Goal: Book appointment/travel/reservation

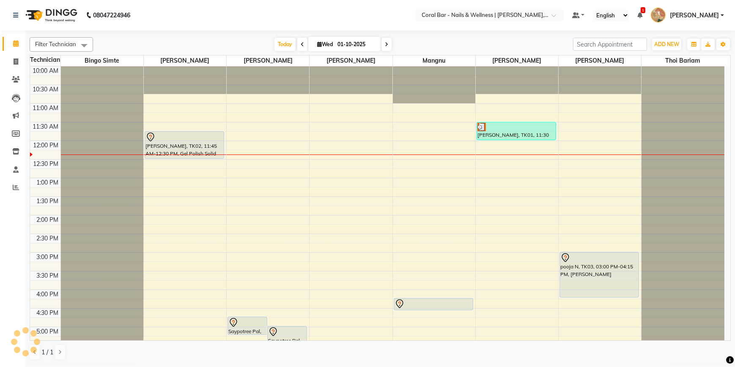
scroll to position [77, 0]
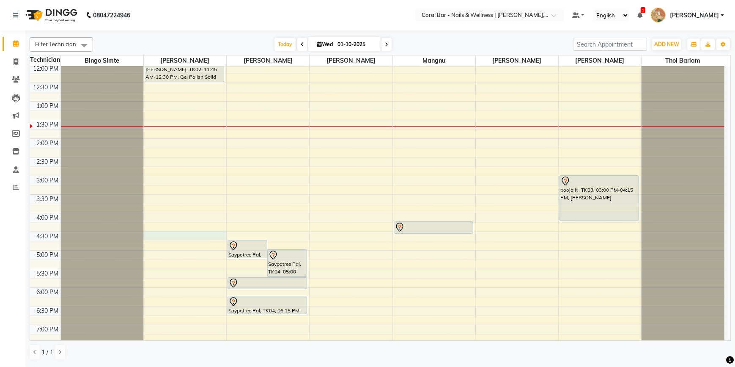
click at [167, 237] on div "10:00 AM 10:30 AM 11:00 AM 11:30 AM 12:00 PM 12:30 PM 1:00 PM 1:30 PM 2:00 PM 2…" at bounding box center [377, 213] width 695 height 446
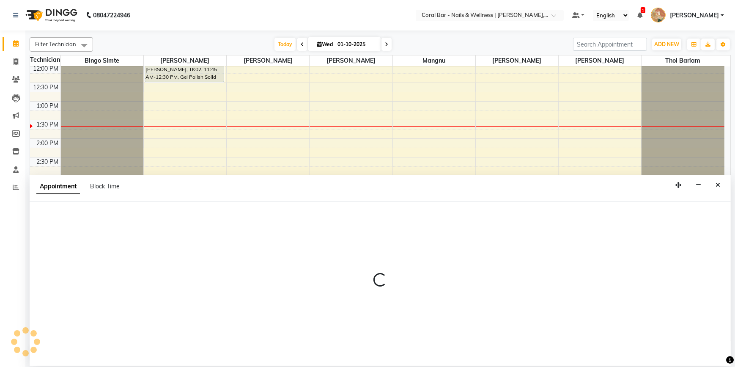
select select "66532"
select select "tentative"
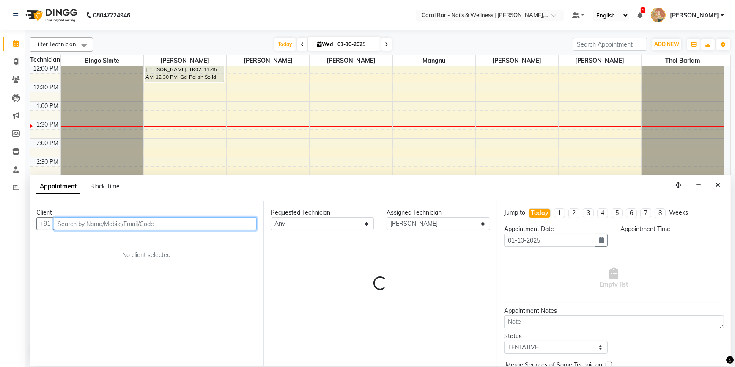
select select "990"
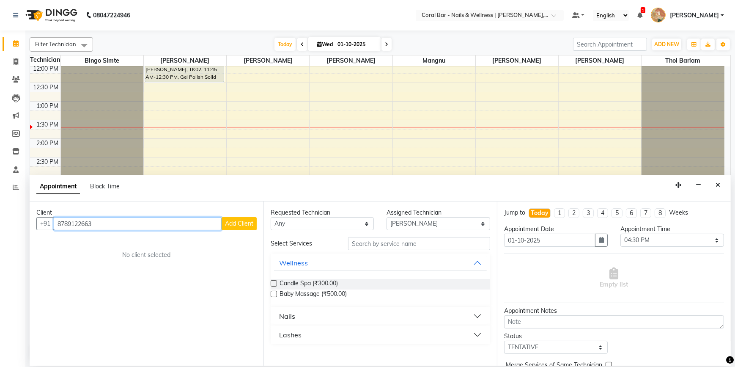
type input "8789122663"
click at [241, 223] on span "Add Client" at bounding box center [239, 224] width 28 height 8
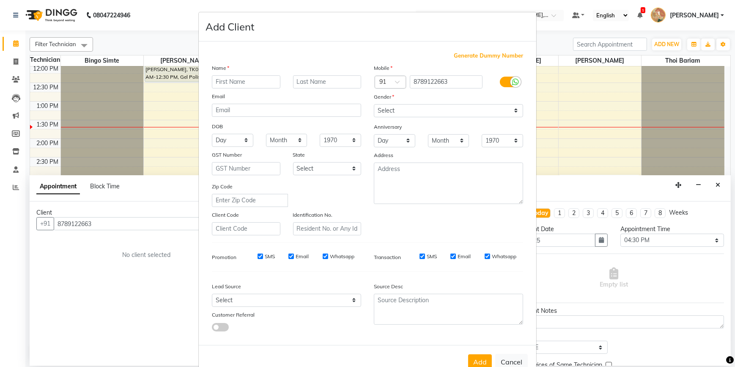
click at [235, 82] on input "text" at bounding box center [246, 81] width 69 height 13
type input "apksha"
click at [514, 109] on select "Select [DEMOGRAPHIC_DATA] [DEMOGRAPHIC_DATA] Other Prefer Not To Say" at bounding box center [448, 110] width 149 height 13
select select "[DEMOGRAPHIC_DATA]"
click at [374, 104] on select "Select [DEMOGRAPHIC_DATA] [DEMOGRAPHIC_DATA] Other Prefer Not To Say" at bounding box center [448, 110] width 149 height 13
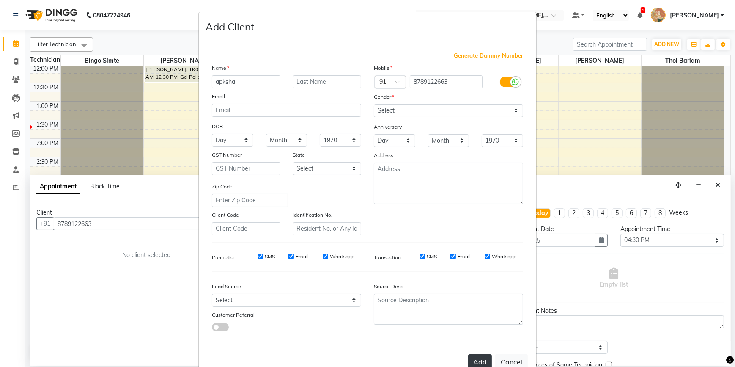
click at [478, 359] on button "Add" at bounding box center [480, 361] width 24 height 15
select select
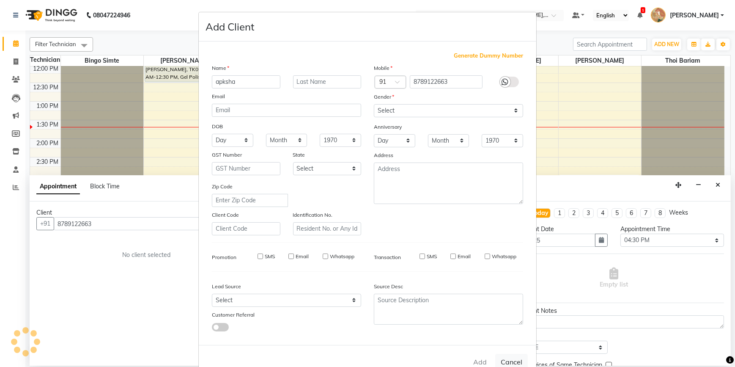
select select
checkbox input "false"
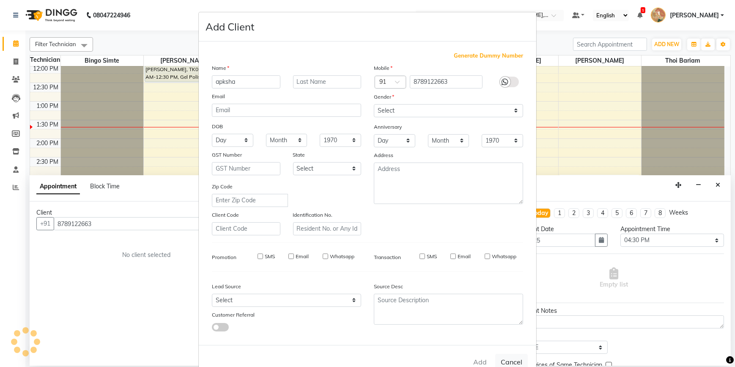
checkbox input "false"
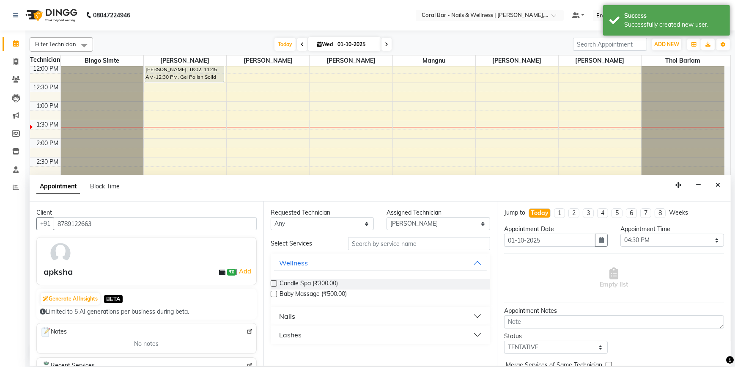
click at [478, 313] on button "Nails" at bounding box center [380, 315] width 213 height 15
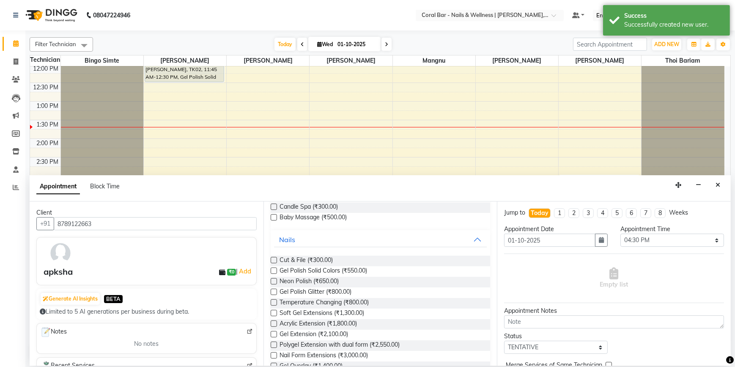
click at [275, 321] on label at bounding box center [274, 323] width 6 height 6
click at [275, 322] on input "checkbox" at bounding box center [274, 325] width 6 height 6
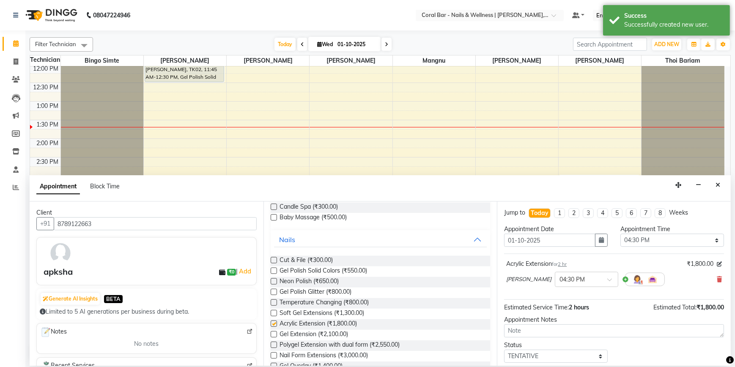
checkbox input "false"
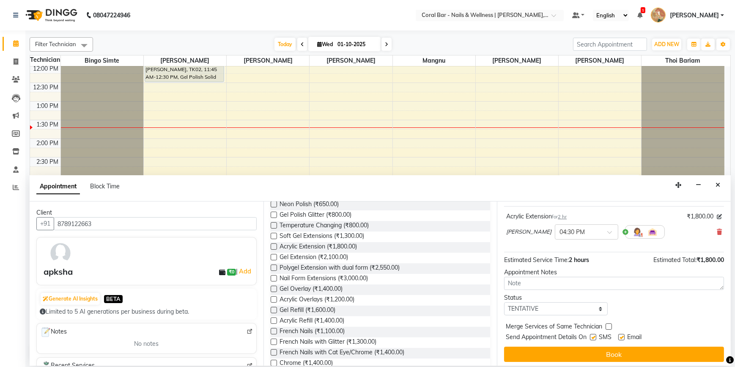
scroll to position [50, 0]
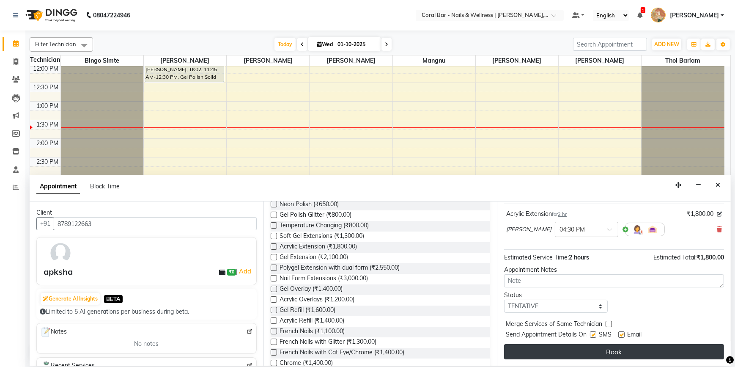
click at [578, 350] on button "Book" at bounding box center [614, 351] width 220 height 15
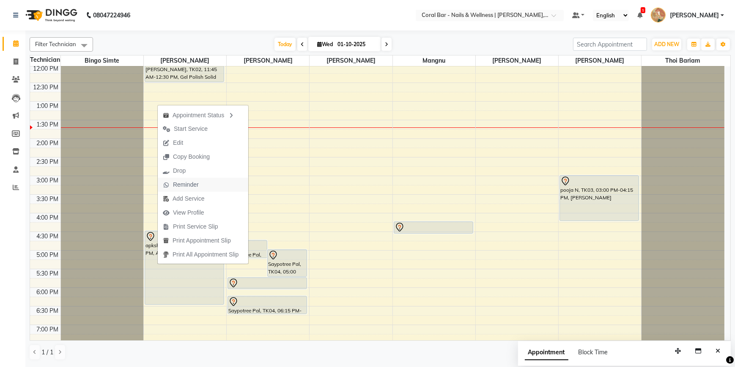
click at [190, 187] on span "Reminder" at bounding box center [186, 184] width 26 height 9
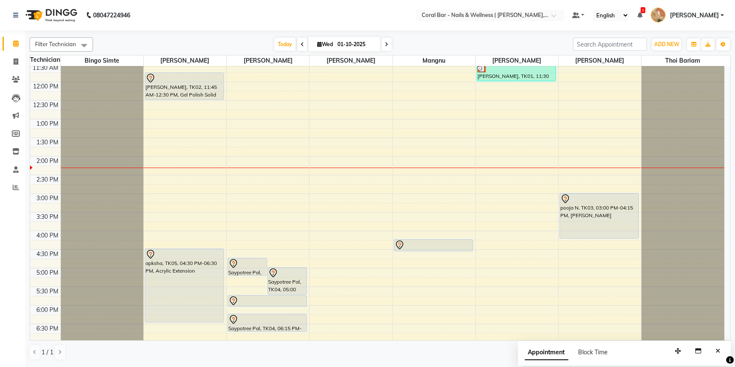
scroll to position [77, 0]
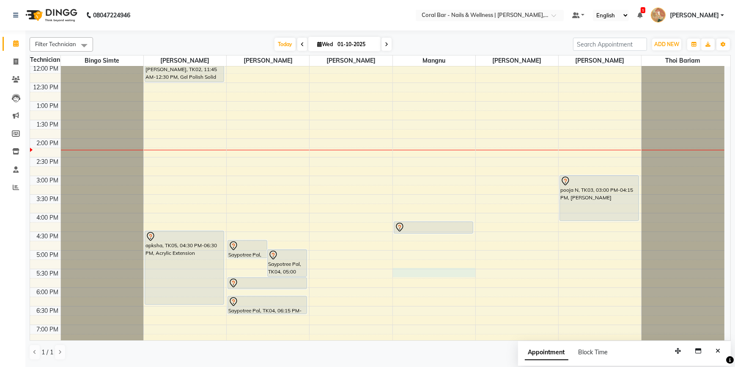
click at [415, 268] on div "10:00 AM 10:30 AM 11:00 AM 11:30 AM 12:00 PM 12:30 PM 1:00 PM 1:30 PM 2:00 PM 2…" at bounding box center [377, 213] width 695 height 446
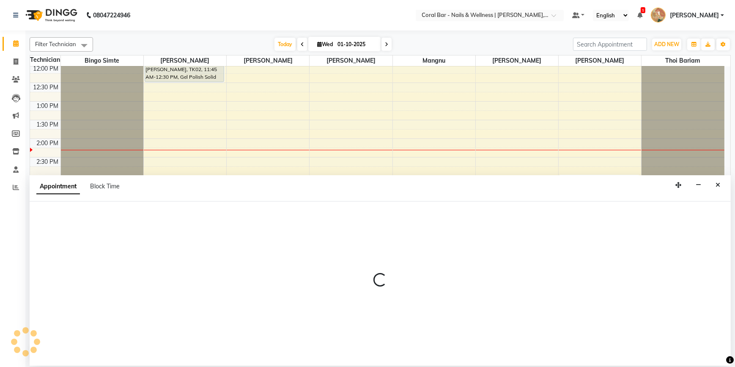
select select "77161"
select select "1050"
select select "tentative"
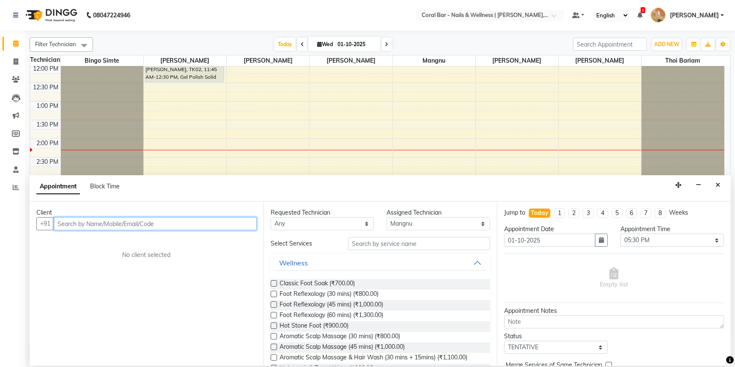
click at [230, 224] on input "text" at bounding box center [155, 223] width 203 height 13
drag, startPoint x: 218, startPoint y: 217, endPoint x: 201, endPoint y: 222, distance: 17.9
click at [210, 221] on input "text" at bounding box center [155, 223] width 203 height 13
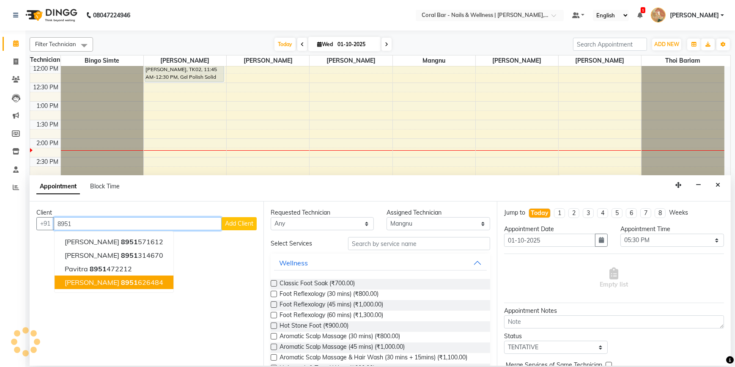
click at [132, 278] on button "[PERSON_NAME] 8951 626484" at bounding box center [114, 282] width 119 height 14
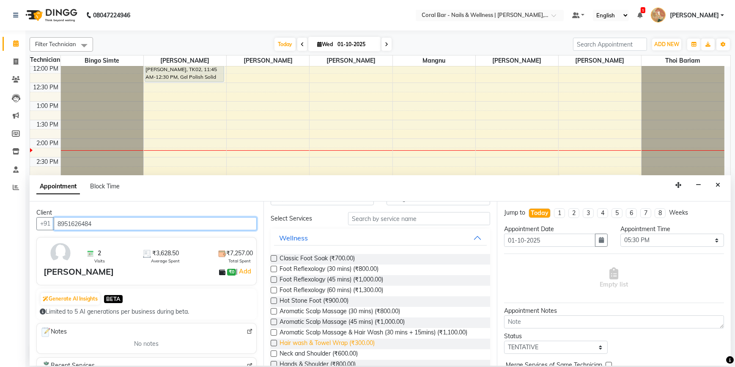
scroll to position [38, 0]
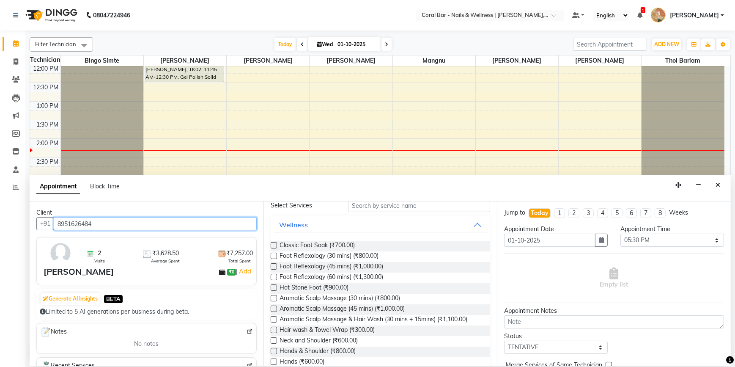
type input "8951626484"
click at [272, 244] on label at bounding box center [274, 245] width 6 height 6
click at [272, 244] on input "checkbox" at bounding box center [274, 246] width 6 height 6
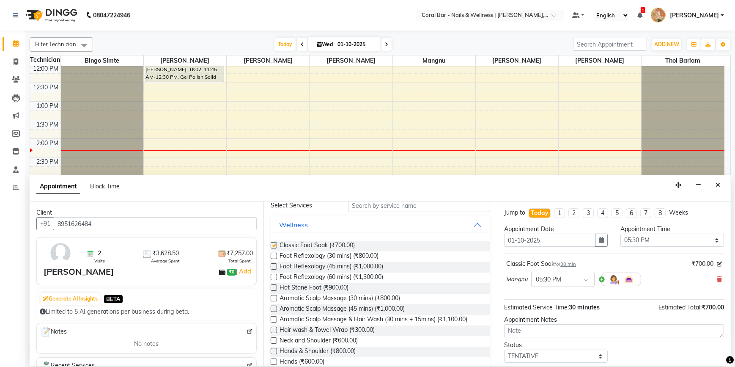
checkbox input "false"
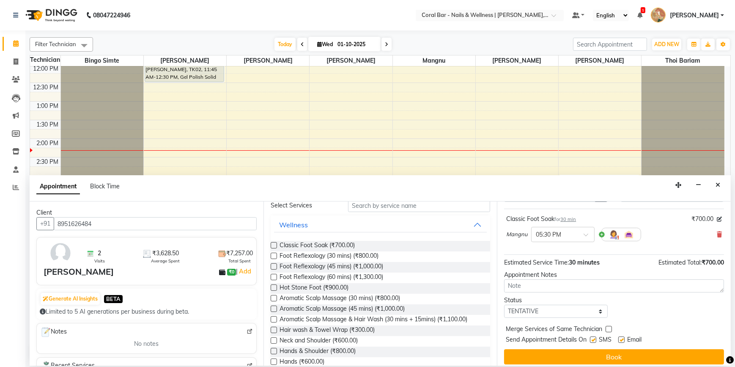
scroll to position [50, 0]
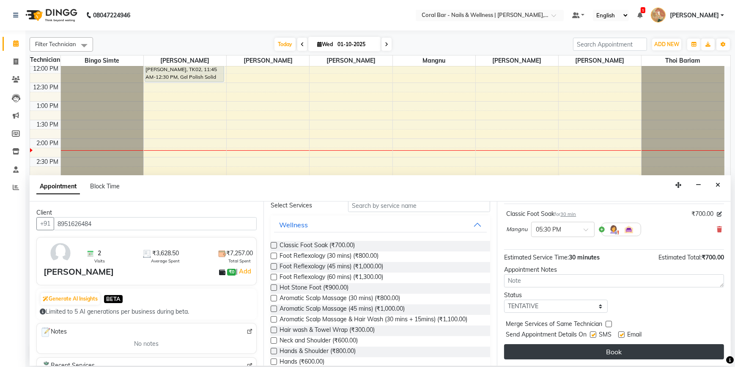
click at [600, 349] on button "Book" at bounding box center [614, 351] width 220 height 15
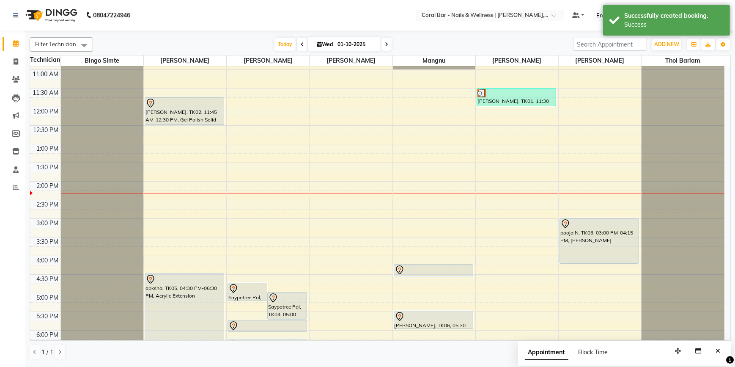
scroll to position [38, 0]
